Goal: Information Seeking & Learning: Compare options

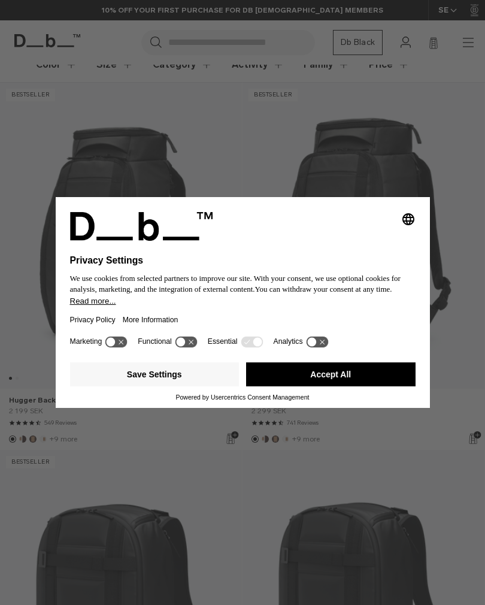
click at [332, 386] on button "Accept All" at bounding box center [330, 374] width 169 height 24
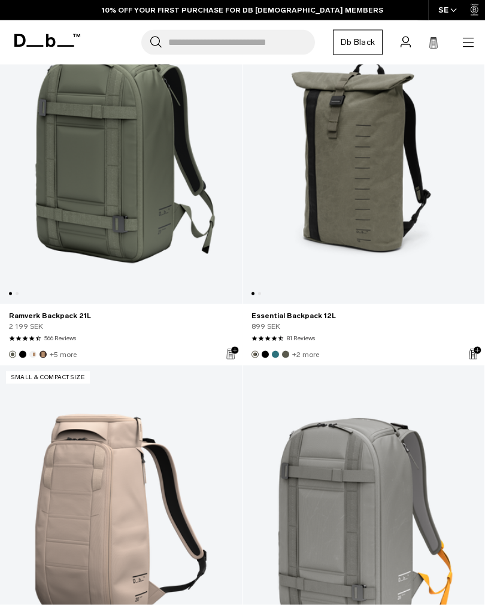
scroll to position [4660, 0]
click at [310, 316] on link "Essential Backpack 12L" at bounding box center [364, 315] width 224 height 11
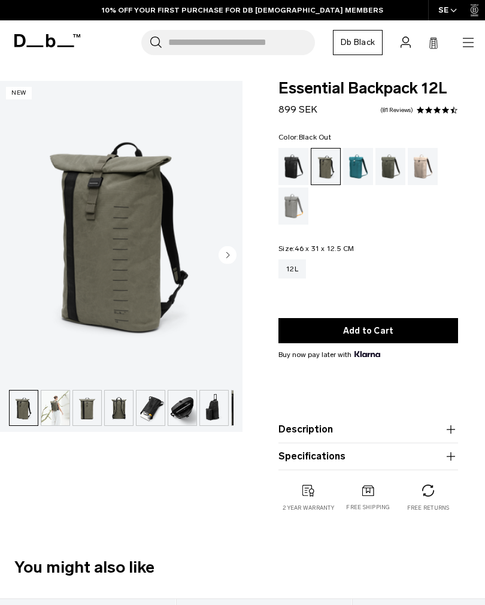
click at [297, 162] on div "Black Out" at bounding box center [293, 166] width 31 height 37
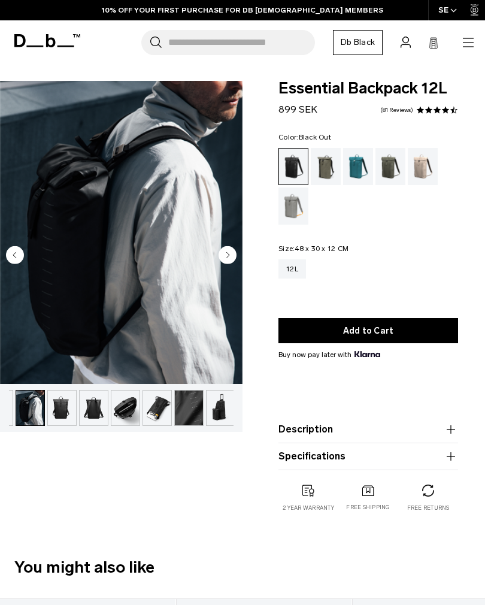
scroll to position [0, 27]
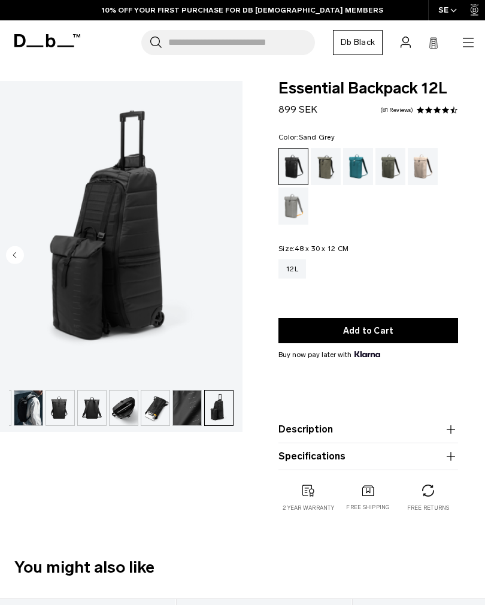
click at [299, 205] on div "Sand Grey" at bounding box center [293, 205] width 31 height 37
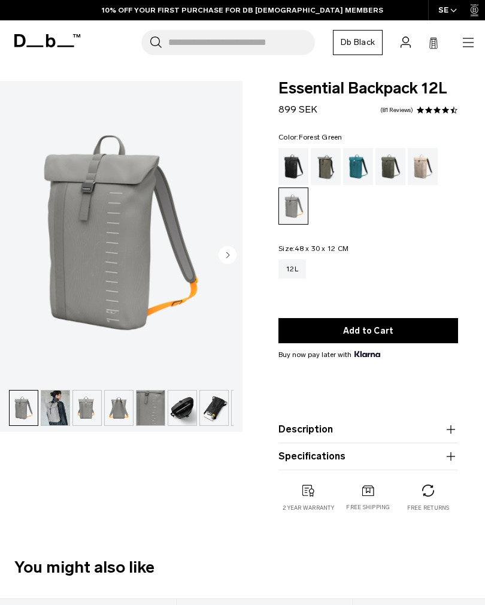
click at [334, 163] on div "Forest Green" at bounding box center [326, 166] width 31 height 37
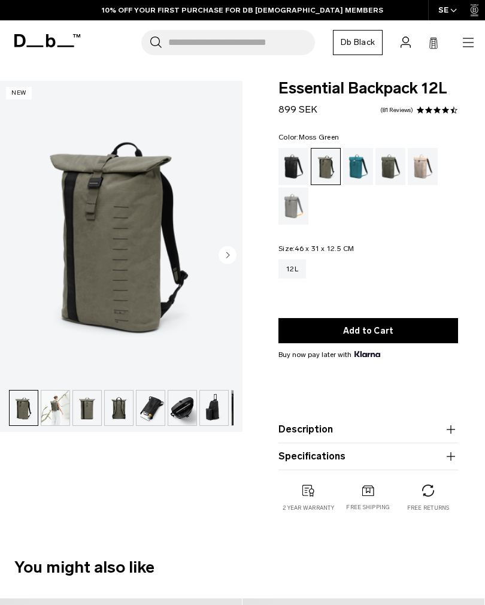
click at [393, 161] on div "Moss Green" at bounding box center [390, 166] width 31 height 37
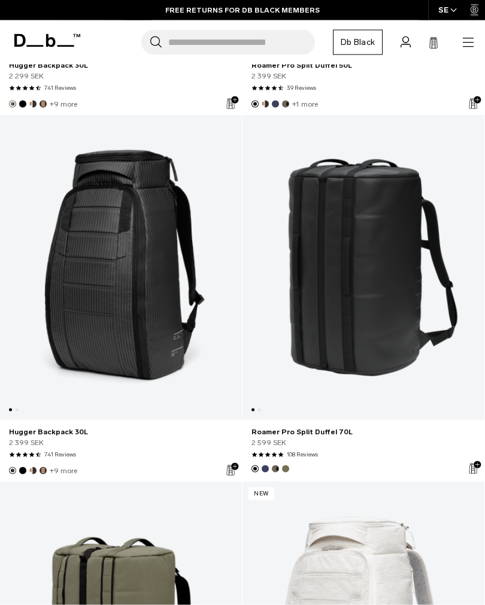
scroll to position [3810, 0]
click at [82, 267] on link "Hugger Backpack 30L" at bounding box center [121, 266] width 242 height 305
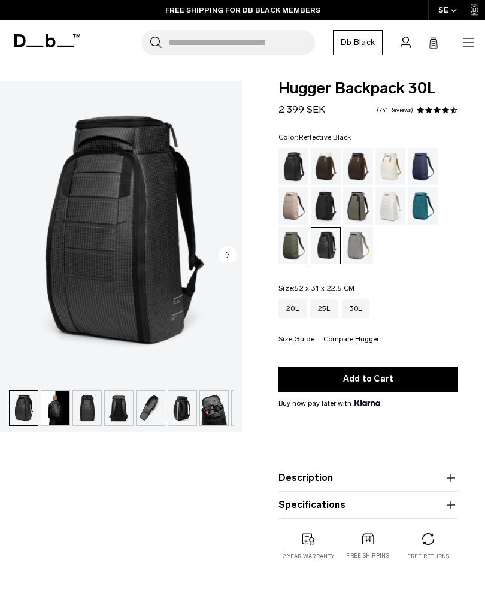
click at [298, 308] on div "20L" at bounding box center [292, 308] width 28 height 19
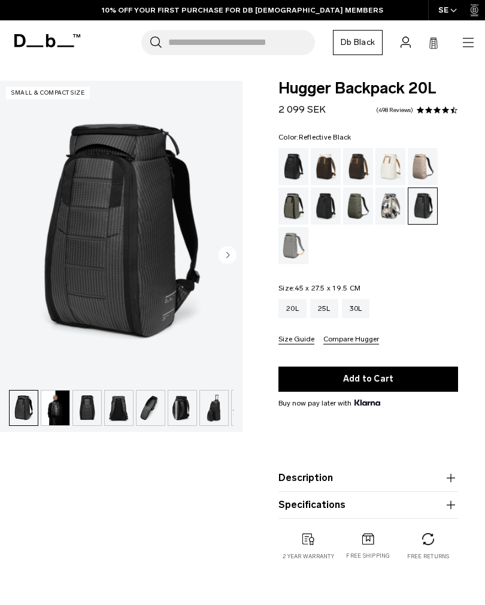
click at [297, 168] on div "Black Out" at bounding box center [293, 166] width 31 height 37
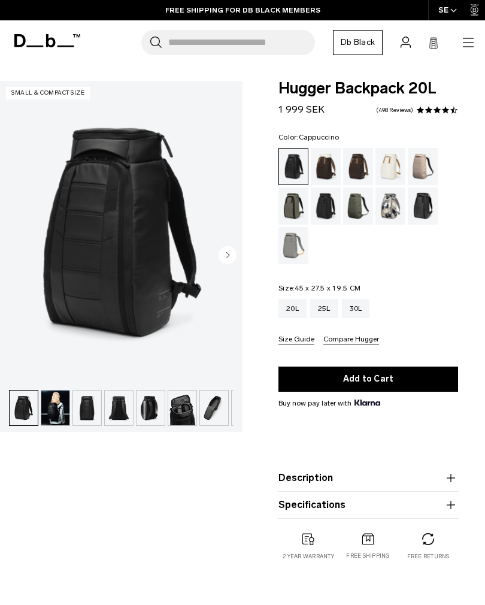
click at [332, 166] on div "Cappuccino" at bounding box center [326, 166] width 31 height 37
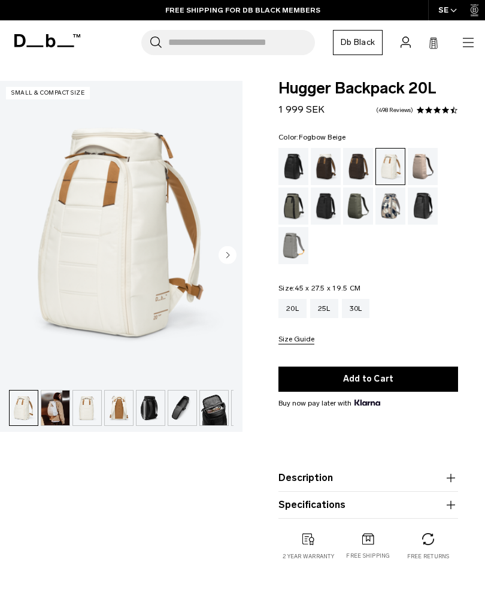
click at [429, 159] on div "Fogbow Beige" at bounding box center [423, 166] width 31 height 37
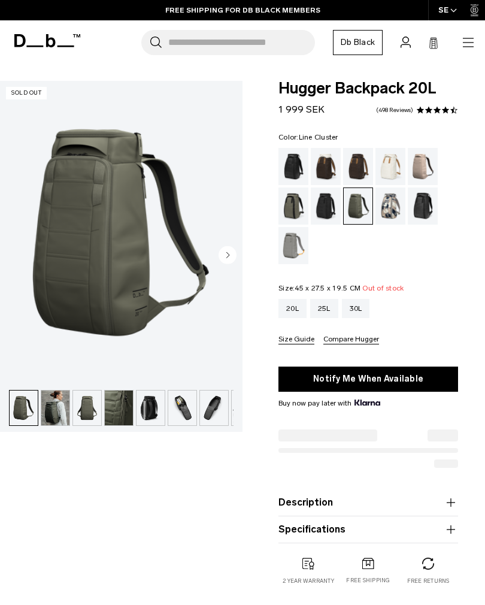
click at [395, 202] on div "Line Cluster" at bounding box center [390, 205] width 31 height 37
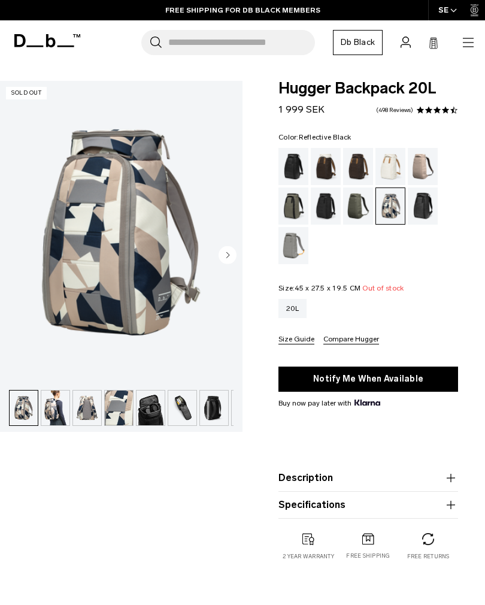
click at [427, 204] on div "Reflective Black" at bounding box center [423, 205] width 31 height 37
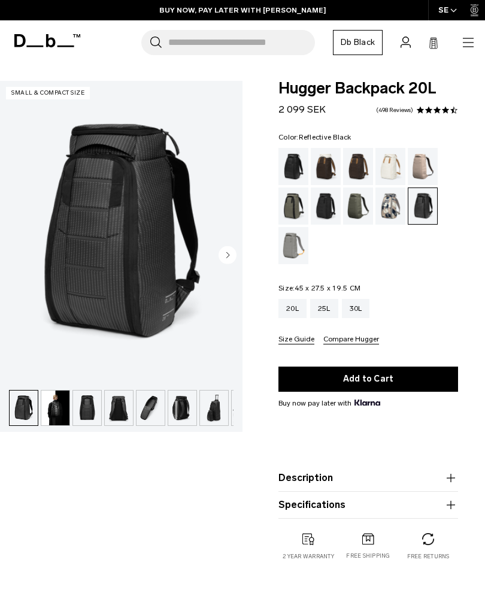
click at [56, 407] on img "button" at bounding box center [55, 407] width 28 height 35
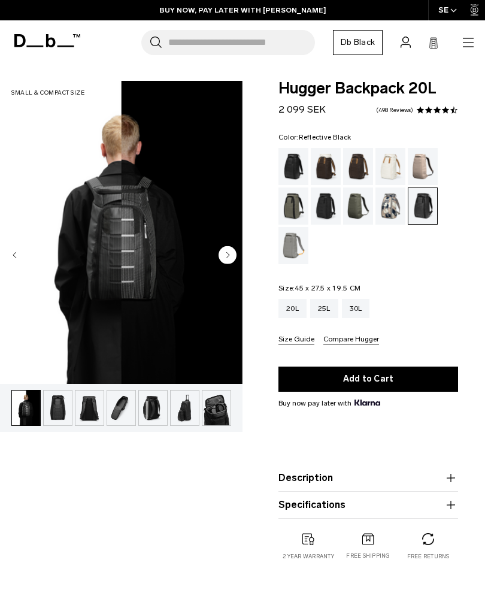
scroll to position [0, 32]
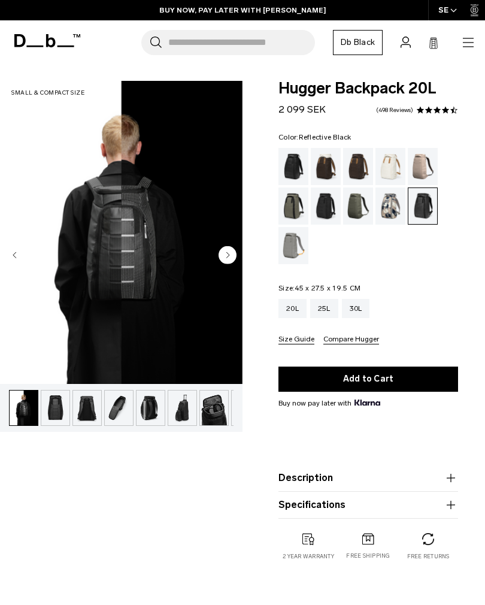
click at [54, 407] on img "button" at bounding box center [55, 407] width 28 height 35
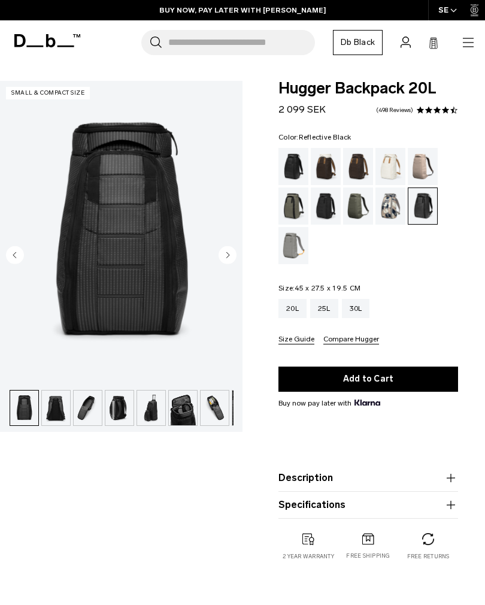
scroll to position [0, 63]
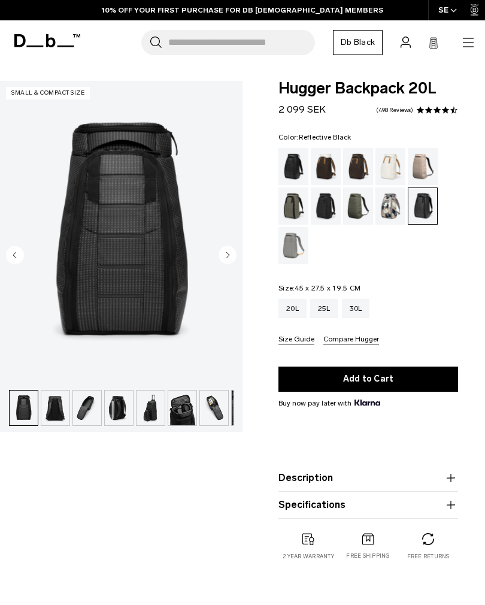
click at [49, 411] on img "button" at bounding box center [55, 407] width 28 height 35
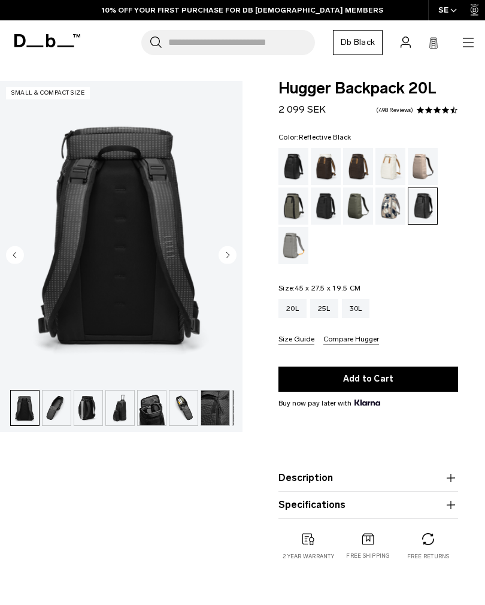
scroll to position [0, 95]
click at [49, 407] on img "button" at bounding box center [55, 407] width 28 height 35
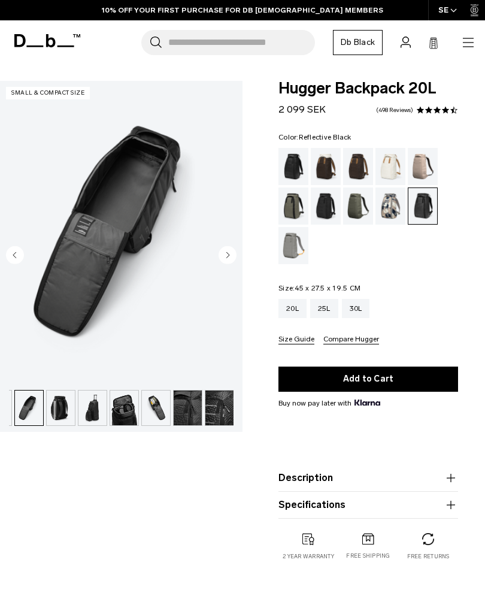
scroll to position [0, 122]
click at [56, 406] on img "button" at bounding box center [60, 407] width 28 height 35
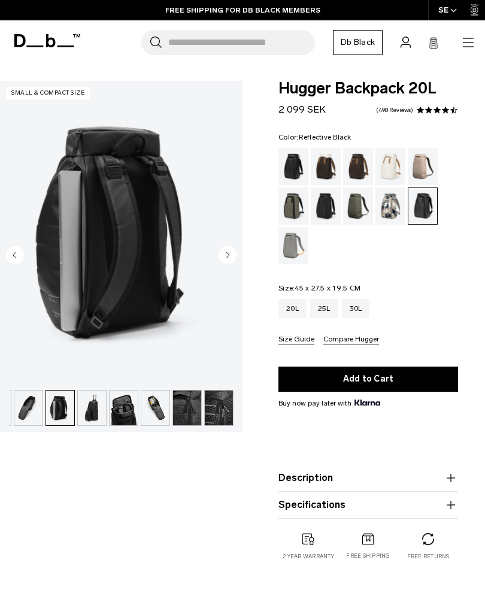
click at [87, 403] on img "button" at bounding box center [92, 407] width 28 height 35
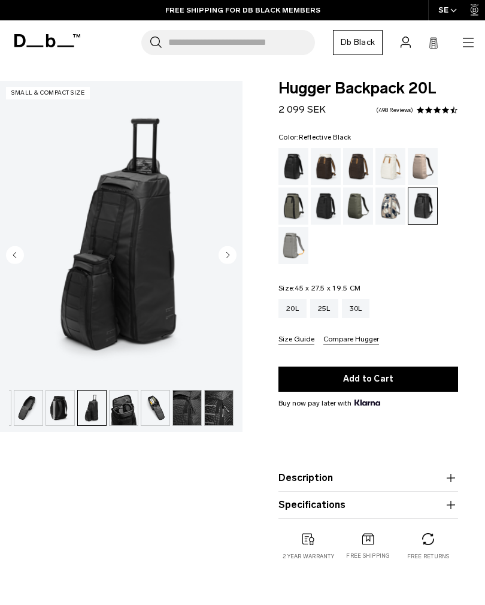
click at [122, 402] on img "button" at bounding box center [124, 407] width 28 height 35
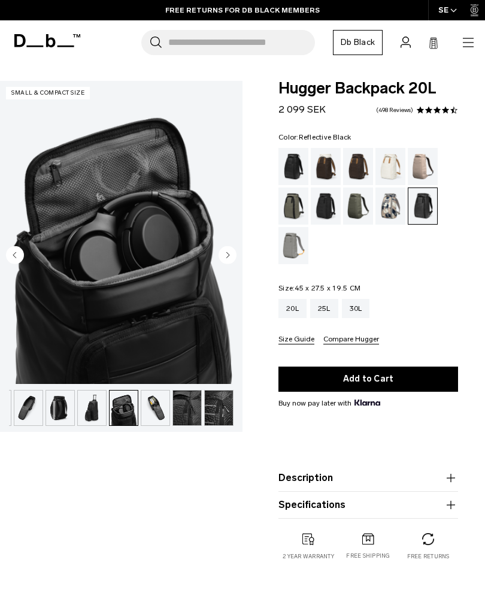
click at [150, 402] on img "button" at bounding box center [155, 407] width 28 height 35
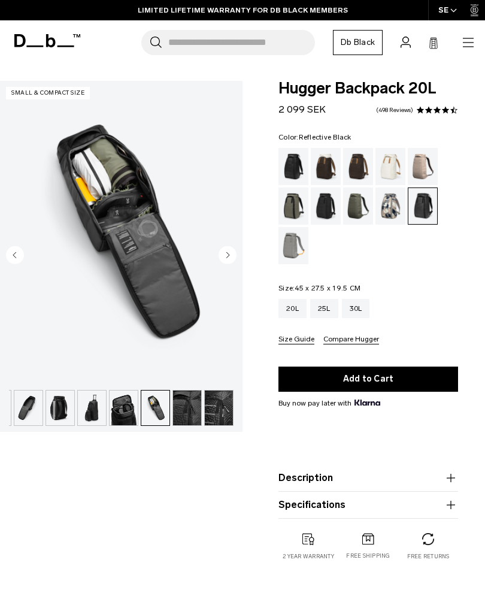
click at [121, 402] on img "button" at bounding box center [124, 407] width 28 height 35
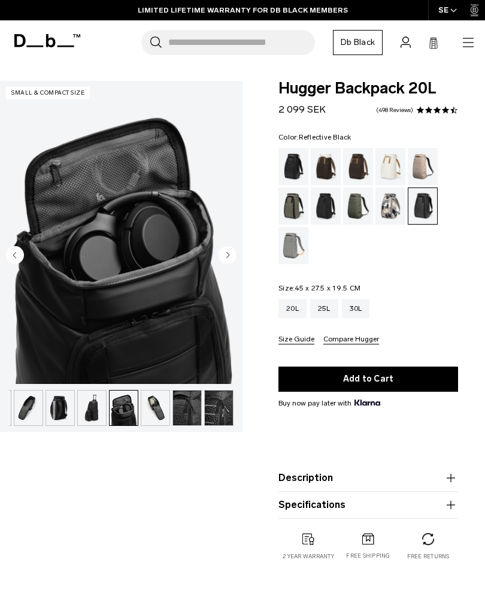
click at [157, 410] on img "button" at bounding box center [155, 407] width 28 height 35
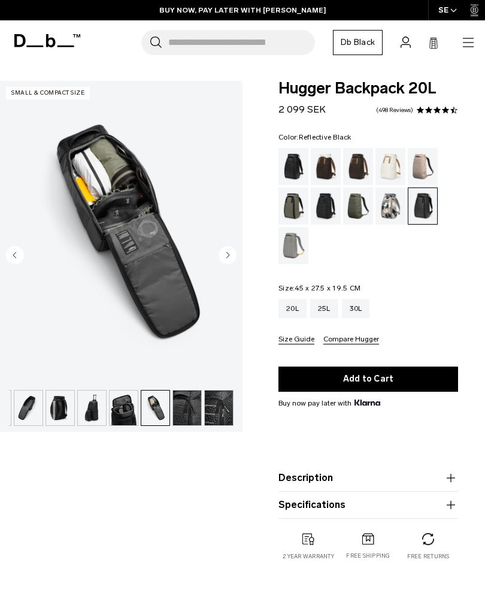
click at [180, 413] on img "button" at bounding box center [187, 407] width 28 height 35
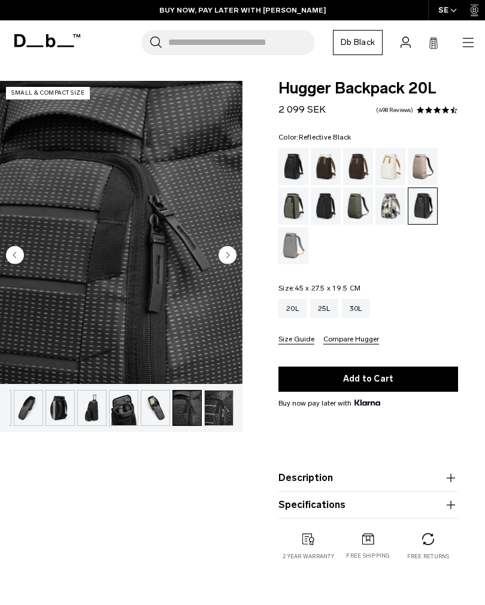
click at [192, 406] on img "button" at bounding box center [187, 407] width 28 height 35
click at [184, 408] on img "button" at bounding box center [187, 407] width 28 height 35
click at [190, 402] on img "button" at bounding box center [187, 407] width 28 height 35
click at [234, 253] on circle "Next slide" at bounding box center [228, 255] width 18 height 18
